Goal: Task Accomplishment & Management: Complete application form

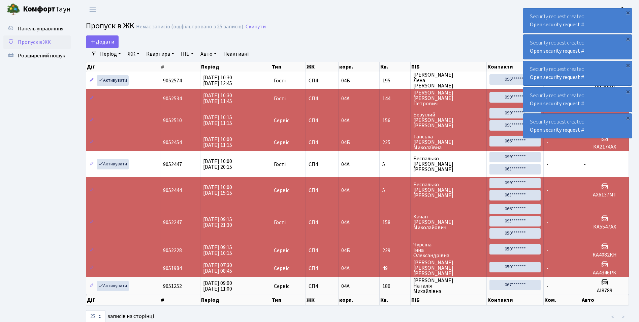
select select "25"
click at [98, 39] on span "Додати" at bounding box center [102, 41] width 24 height 7
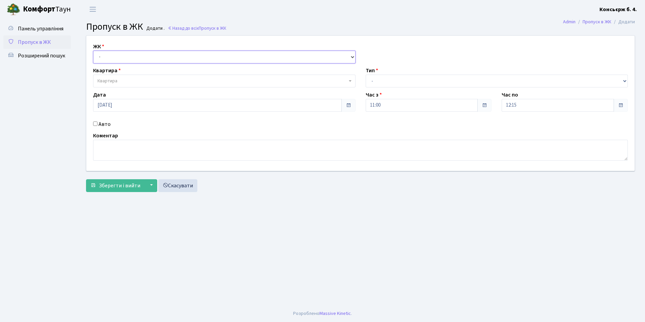
click at [106, 58] on select "- СП4, Столичне шосе, 5" at bounding box center [224, 57] width 262 height 13
select select "325"
click at [93, 51] on select "- СП4, Столичне шосе, 5" at bounding box center [224, 57] width 262 height 13
select select
click at [110, 82] on span "Квартира" at bounding box center [107, 81] width 20 height 7
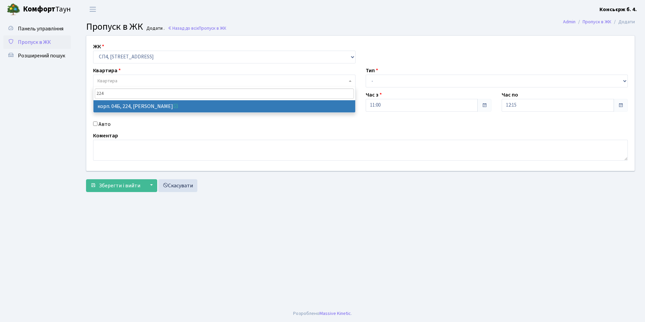
type input "224"
select select "21252"
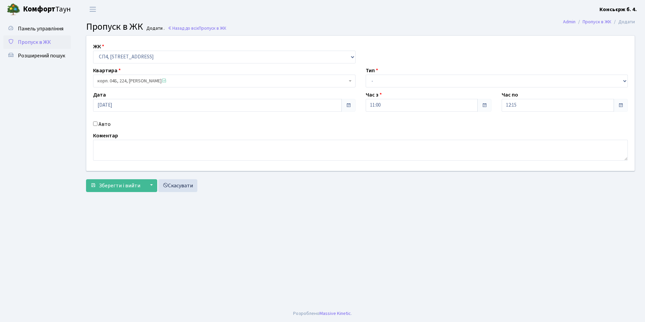
click at [95, 123] on input "Авто" at bounding box center [95, 123] width 4 height 4
checkbox input "true"
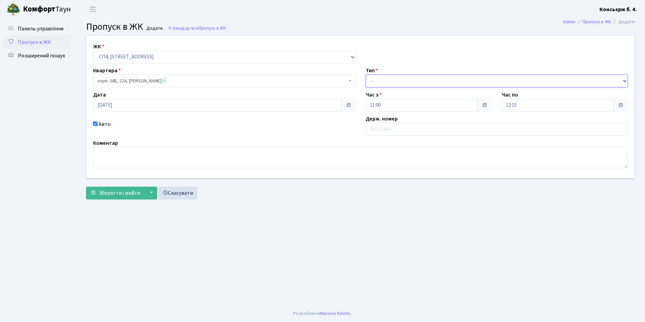
click at [393, 81] on select "- Доставка Таксі Гості Сервіс" at bounding box center [496, 81] width 262 height 13
select select "18"
click at [365, 75] on select "- Доставка Таксі Гості Сервіс" at bounding box center [496, 81] width 262 height 13
click at [397, 130] on input "text" at bounding box center [496, 129] width 262 height 13
click at [395, 127] on input "КА" at bounding box center [496, 129] width 262 height 13
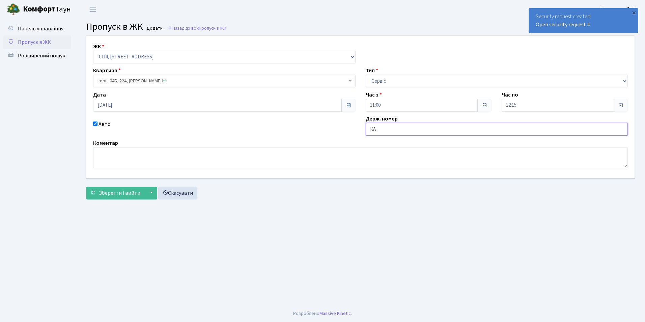
paste input "6"
type input "КА6620РМ"
click at [109, 194] on span "Зберегти і вийти" at bounding box center [119, 192] width 41 height 7
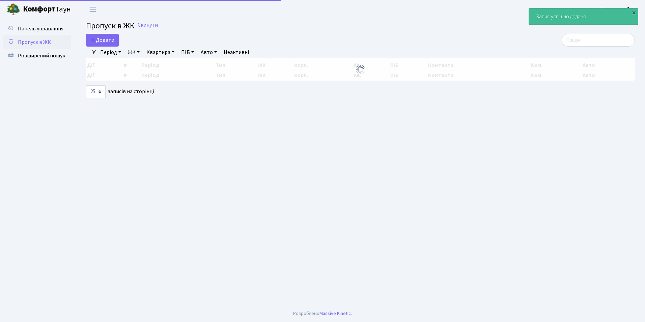
select select "25"
